Goal: Find specific page/section: Find specific page/section

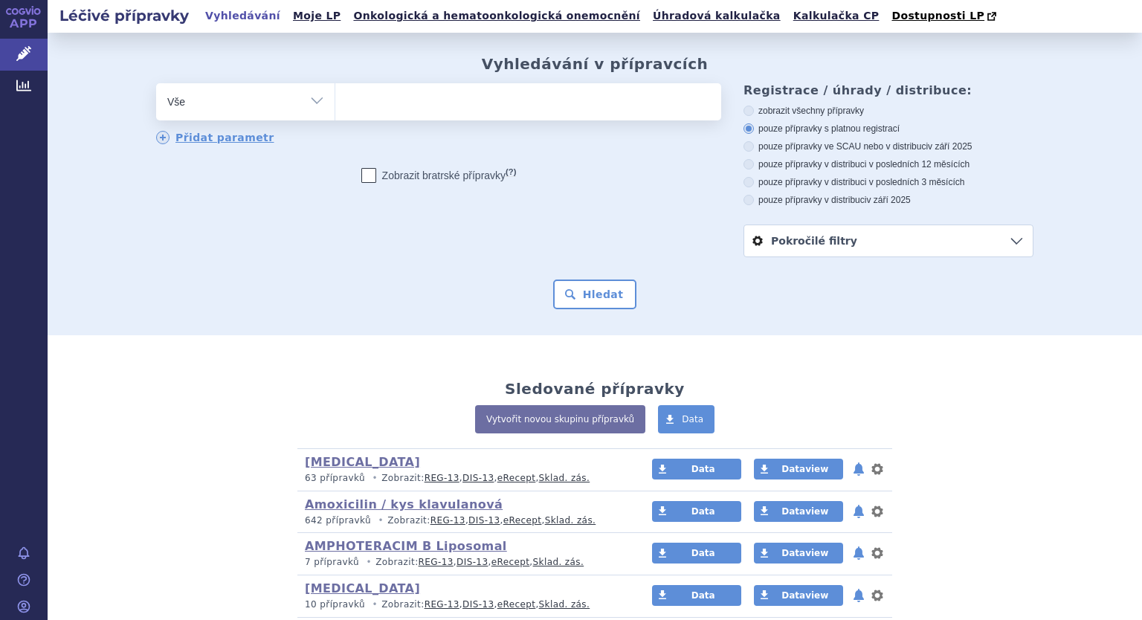
click at [309, 96] on select "Vše Přípravek/SUKL kód MAH VPOIS ATC/Aktivní látka Léková forma Síla" at bounding box center [245, 99] width 178 height 33
select select "filter-atc-group"
click at [156, 84] on select "Vše Přípravek/SUKL kód MAH VPOIS ATC/Aktivní látka Léková forma Síla" at bounding box center [245, 99] width 178 height 33
click at [381, 105] on ul at bounding box center [528, 98] width 386 height 31
click at [335, 105] on select at bounding box center [335, 101] width 1 height 37
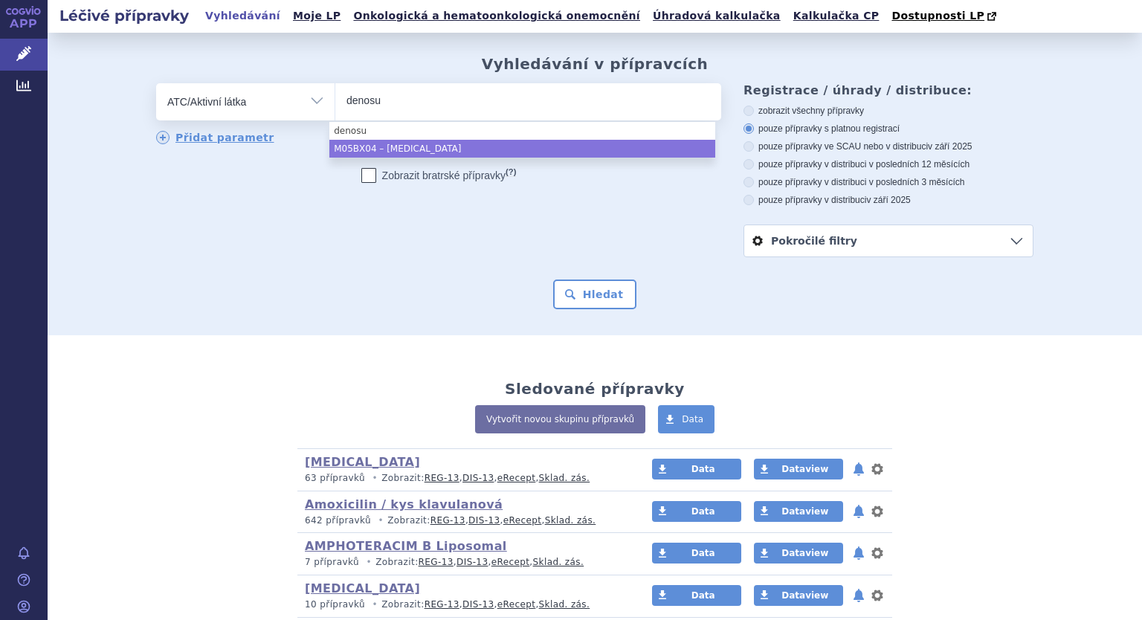
type input "denosu"
select select "M05BX04"
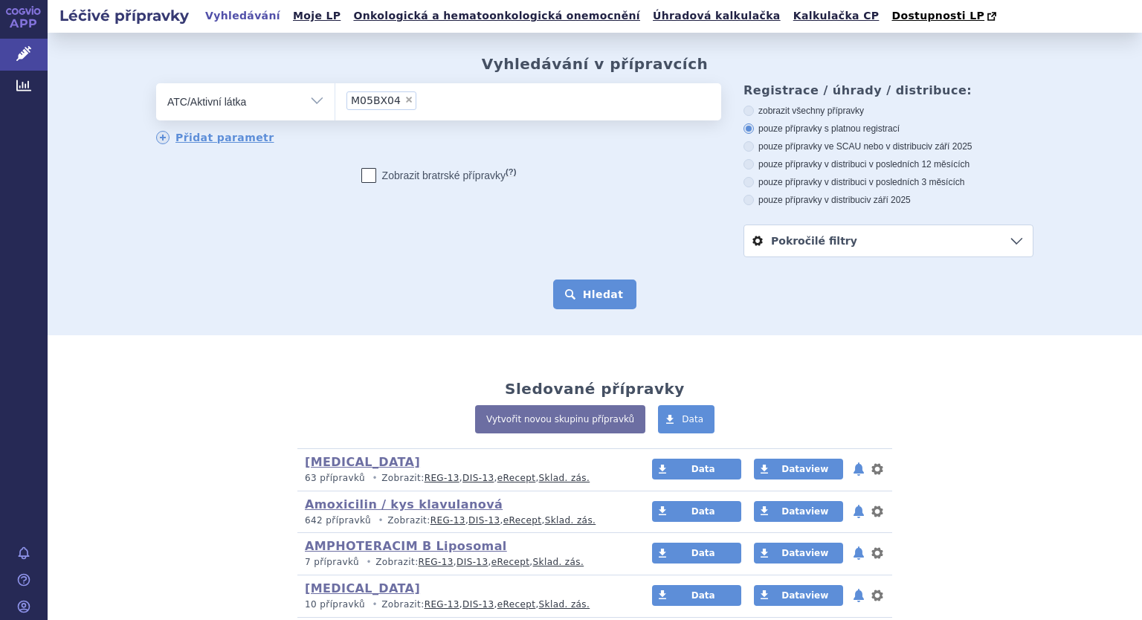
click at [590, 290] on button "Hledat" at bounding box center [595, 295] width 84 height 30
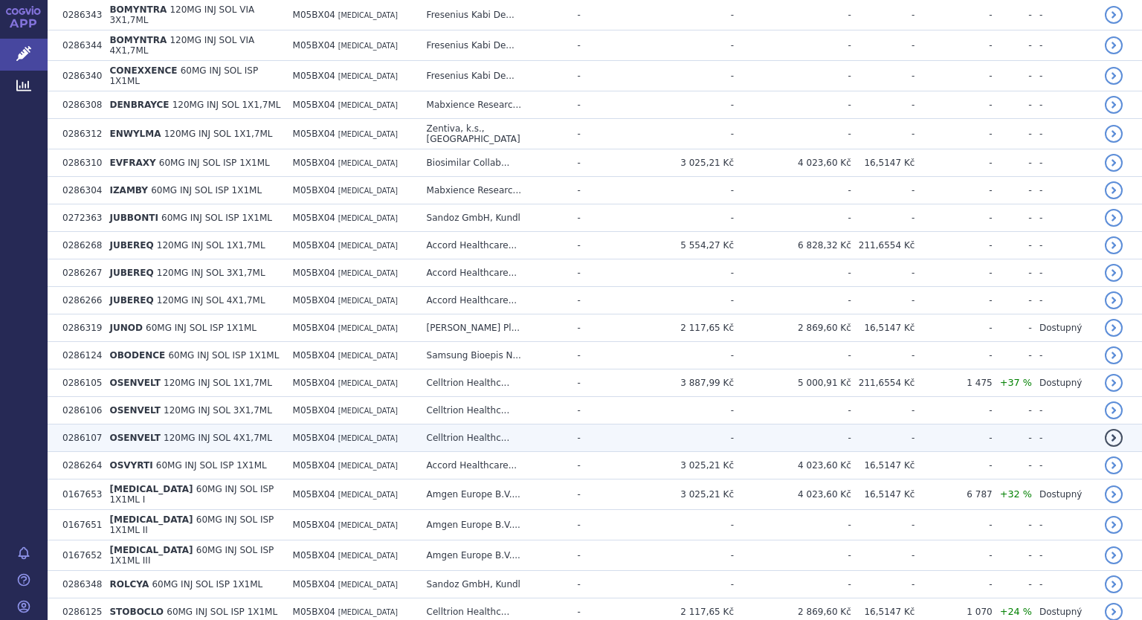
scroll to position [595, 0]
